Goal: Transaction & Acquisition: Subscribe to service/newsletter

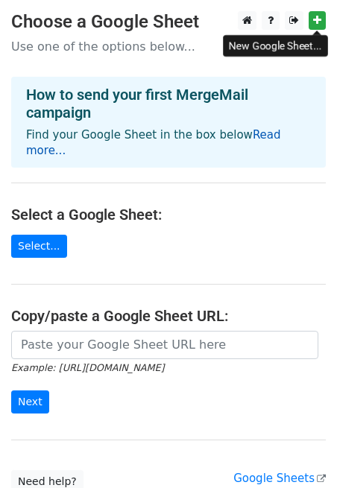
click at [270, 131] on link "Read more..." at bounding box center [153, 142] width 255 height 29
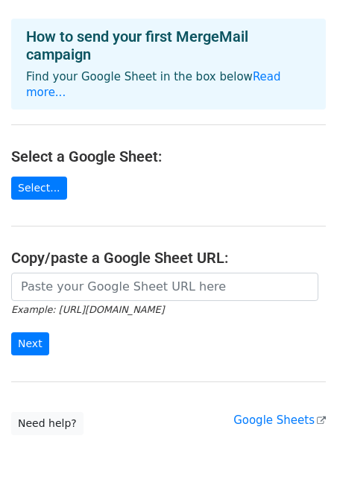
scroll to position [59, 0]
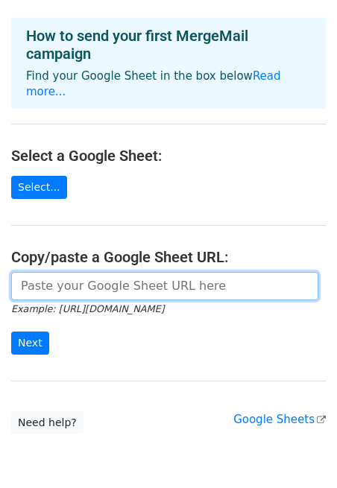
click at [108, 274] on input "url" at bounding box center [164, 286] width 307 height 28
paste input "https://drive.google.com/drive/folders/1reVwEaId4XTIfcFabQ6Mbxx3QgnKx4jk"
type input "https://drive.google.com/drive/folders/1reVwEaId4XTIfcFabQ6Mbxx3QgnKx4jk"
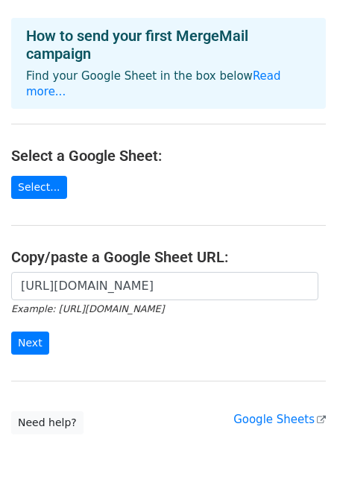
click at [139, 186] on main "Choose a Google Sheet Use one of the options below... How to send your first Me…" at bounding box center [168, 193] width 337 height 482
click at [40, 176] on link "Select..." at bounding box center [39, 187] width 56 height 23
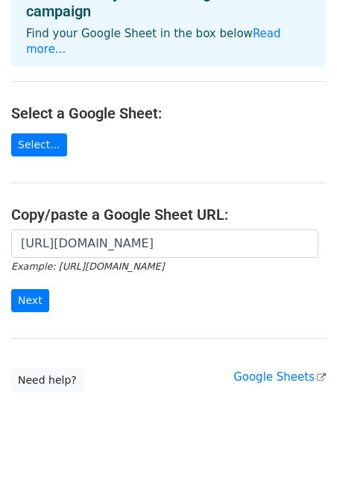
scroll to position [109, 0]
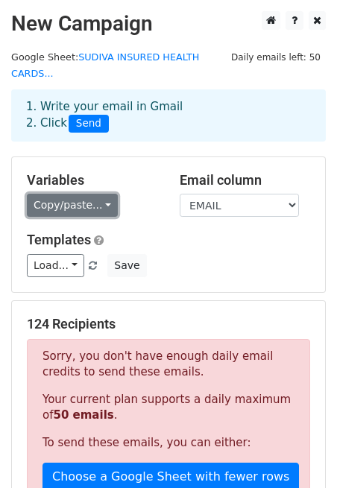
click at [83, 206] on link "Copy/paste..." at bounding box center [72, 205] width 91 height 23
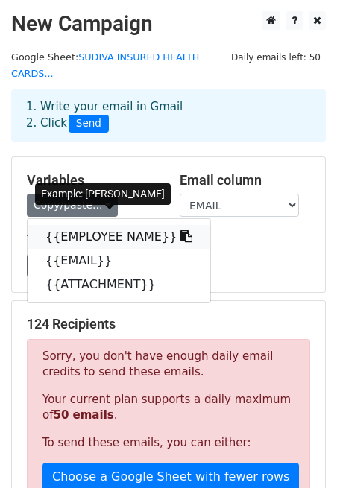
click at [83, 245] on link "{{EMPLOYEE NAME}}" at bounding box center [119, 237] width 183 height 24
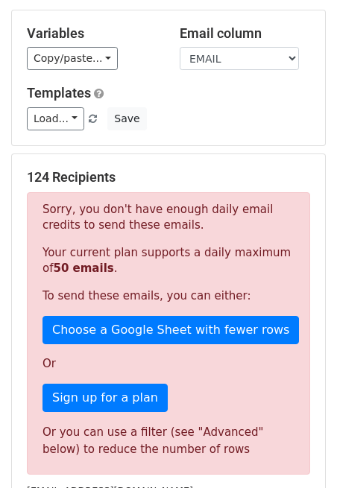
scroll to position [114, 0]
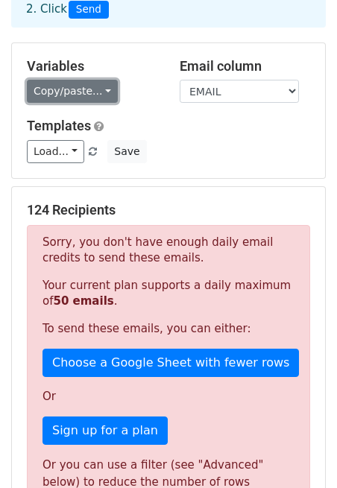
click at [88, 86] on link "Copy/paste..." at bounding box center [72, 91] width 91 height 23
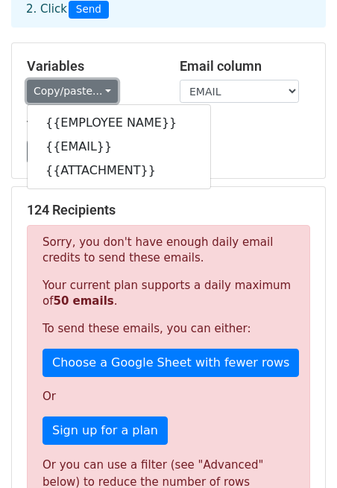
click at [68, 91] on link "Copy/paste..." at bounding box center [72, 91] width 91 height 23
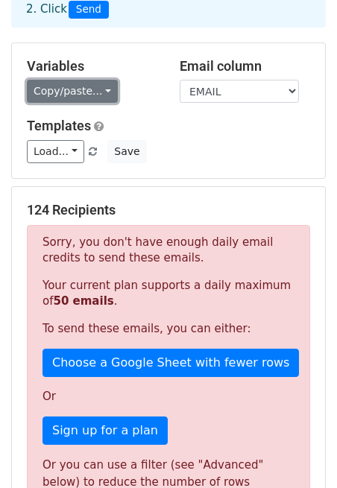
click at [94, 93] on link "Copy/paste..." at bounding box center [72, 91] width 91 height 23
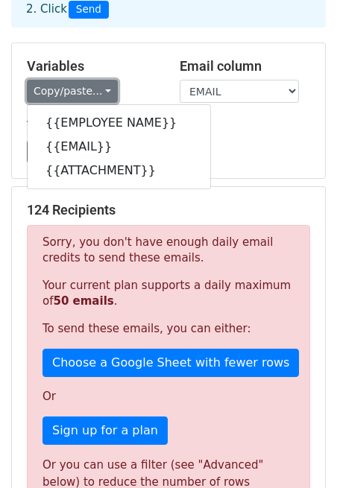
click at [94, 93] on link "Copy/paste..." at bounding box center [72, 91] width 91 height 23
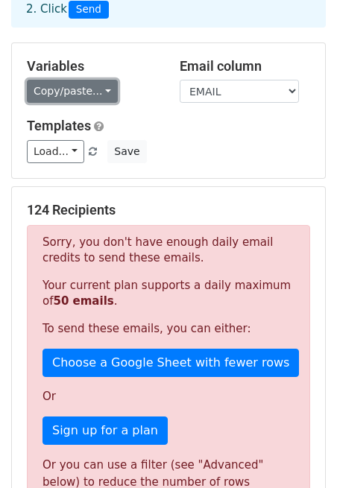
click at [94, 93] on link "Copy/paste..." at bounding box center [72, 91] width 91 height 23
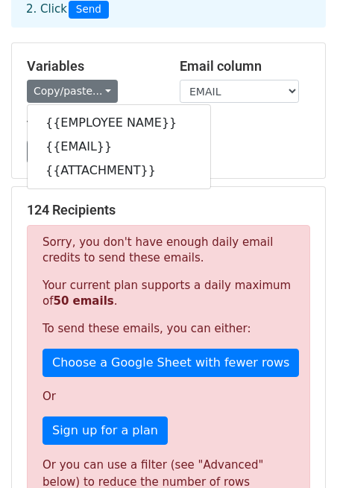
click at [249, 127] on h5 "Templates" at bounding box center [168, 126] width 283 height 16
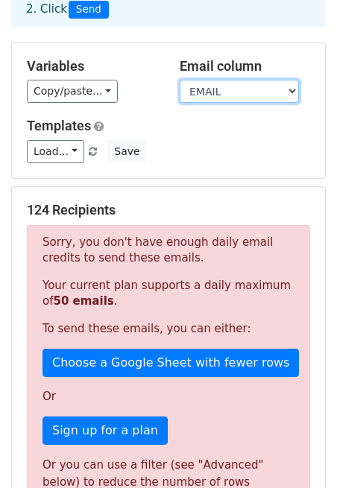
click at [218, 91] on select "EMPLOYEE NAME EMAIL ATTACHMENT" at bounding box center [239, 91] width 119 height 23
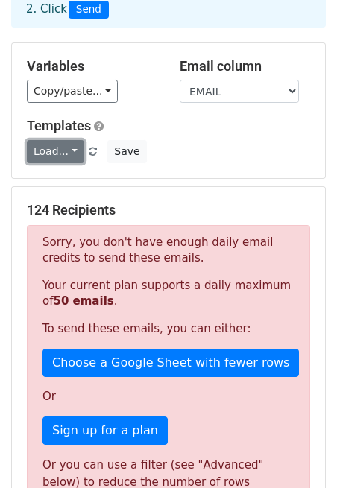
click at [63, 153] on link "Load..." at bounding box center [55, 151] width 57 height 23
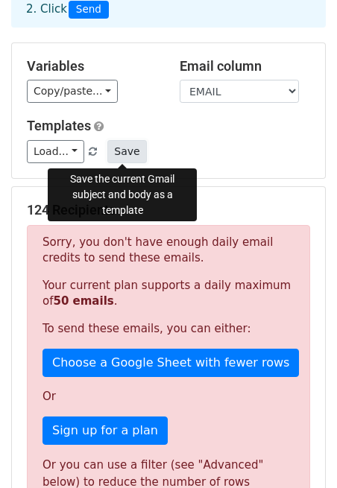
click at [126, 154] on button "Save" at bounding box center [126, 151] width 39 height 23
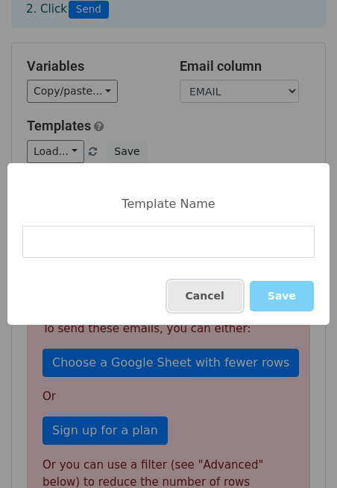
click at [236, 298] on button "Cancel" at bounding box center [205, 296] width 75 height 31
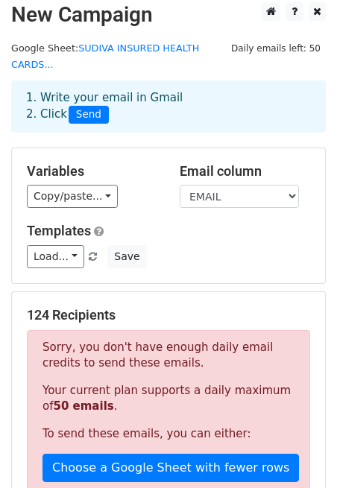
scroll to position [5, 0]
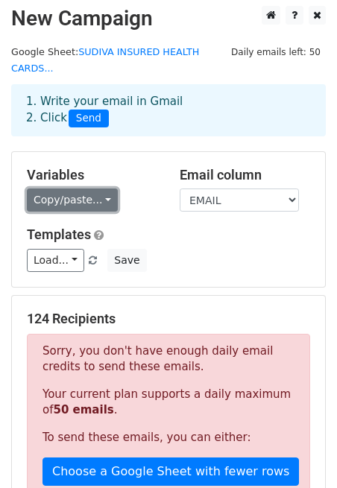
click at [81, 201] on link "Copy/paste..." at bounding box center [72, 200] width 91 height 23
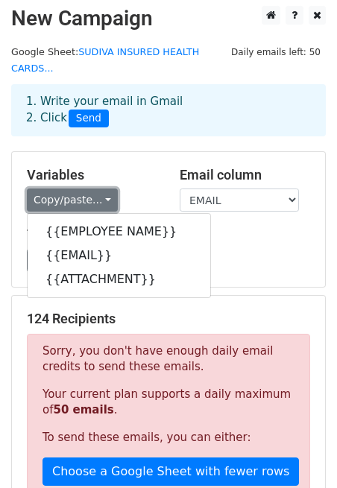
scroll to position [0, 0]
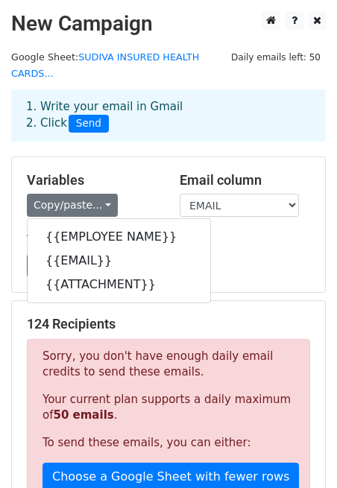
click at [139, 186] on h5 "Variables" at bounding box center [92, 180] width 130 height 16
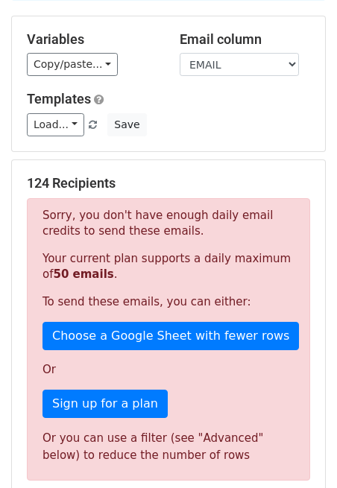
scroll to position [145, 0]
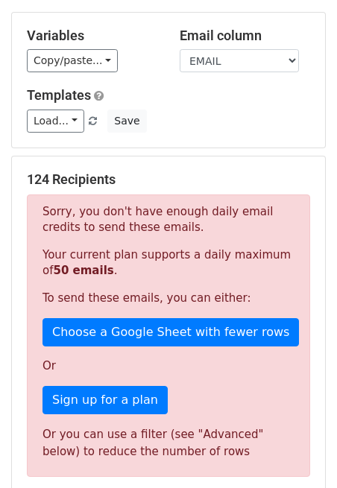
click at [148, 259] on p "Your current plan supports a daily maximum of 50 emails ." at bounding box center [168, 263] width 252 height 31
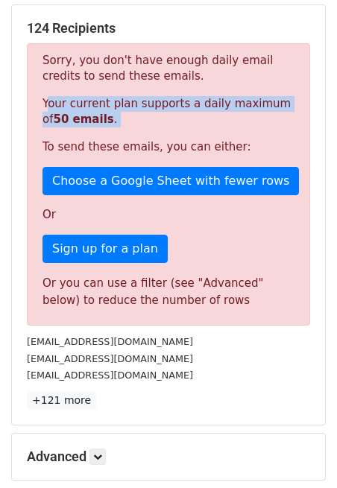
scroll to position [300, 0]
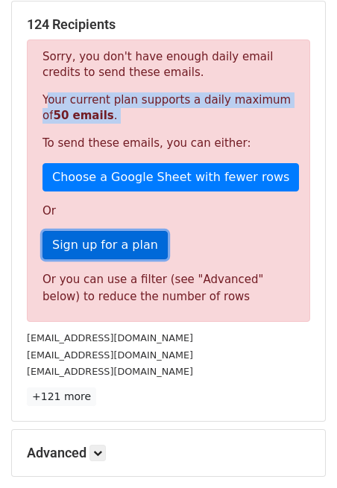
click at [81, 251] on link "Sign up for a plan" at bounding box center [104, 245] width 125 height 28
